Goal: Find contact information: Find contact information

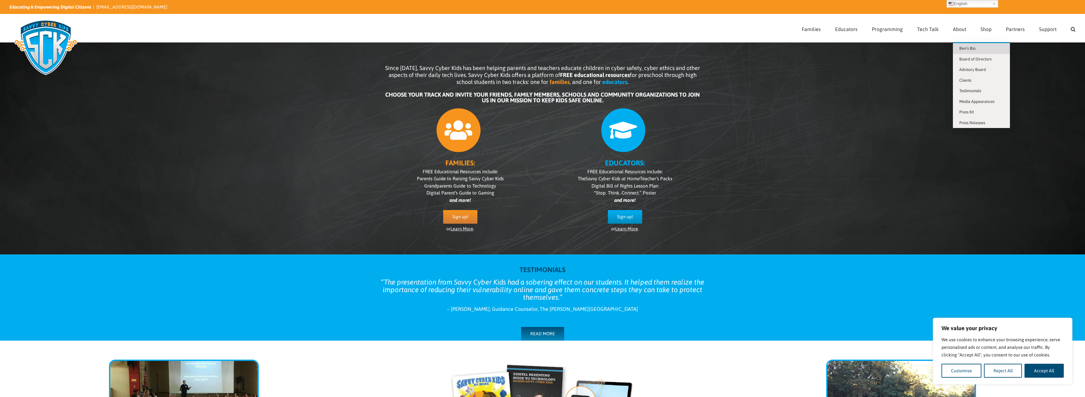
click at [964, 45] on link "Ben’s Bio" at bounding box center [981, 48] width 57 height 11
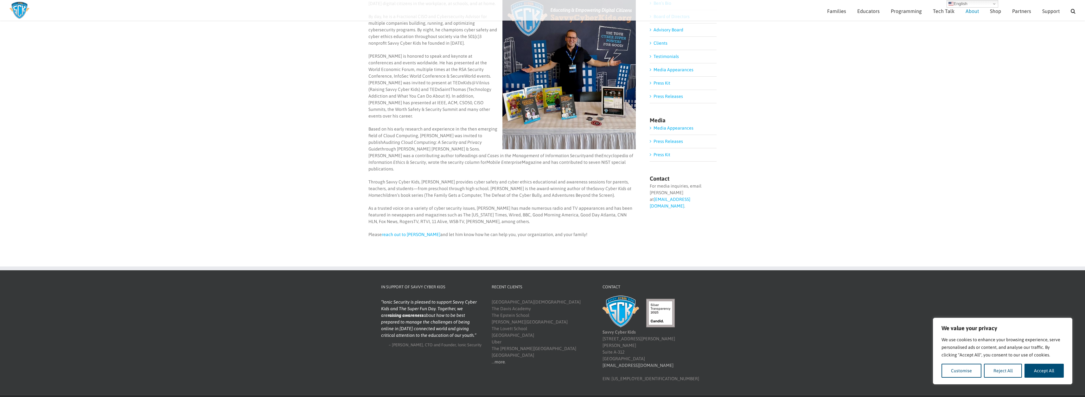
scroll to position [63, 0]
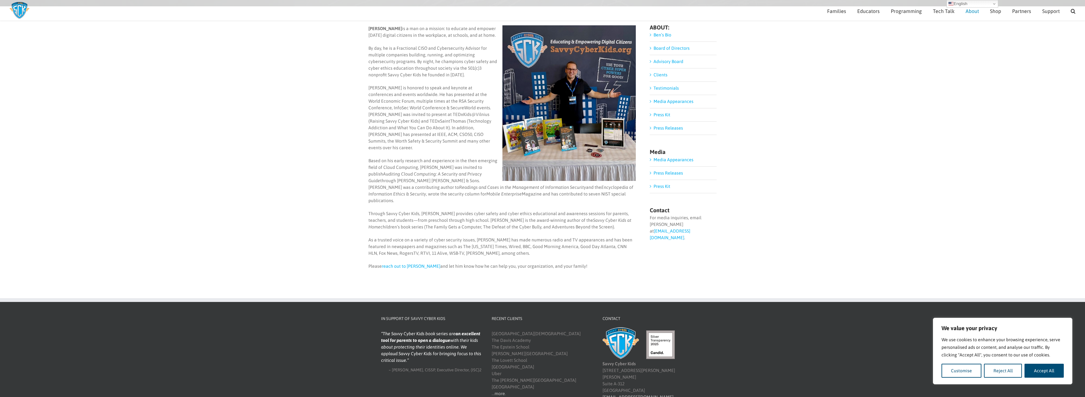
click at [396, 264] on link "reach out to Ben" at bounding box center [411, 266] width 59 height 5
click at [403, 264] on link "reach out to Ben" at bounding box center [411, 266] width 59 height 5
